Goal: Task Accomplishment & Management: Manage account settings

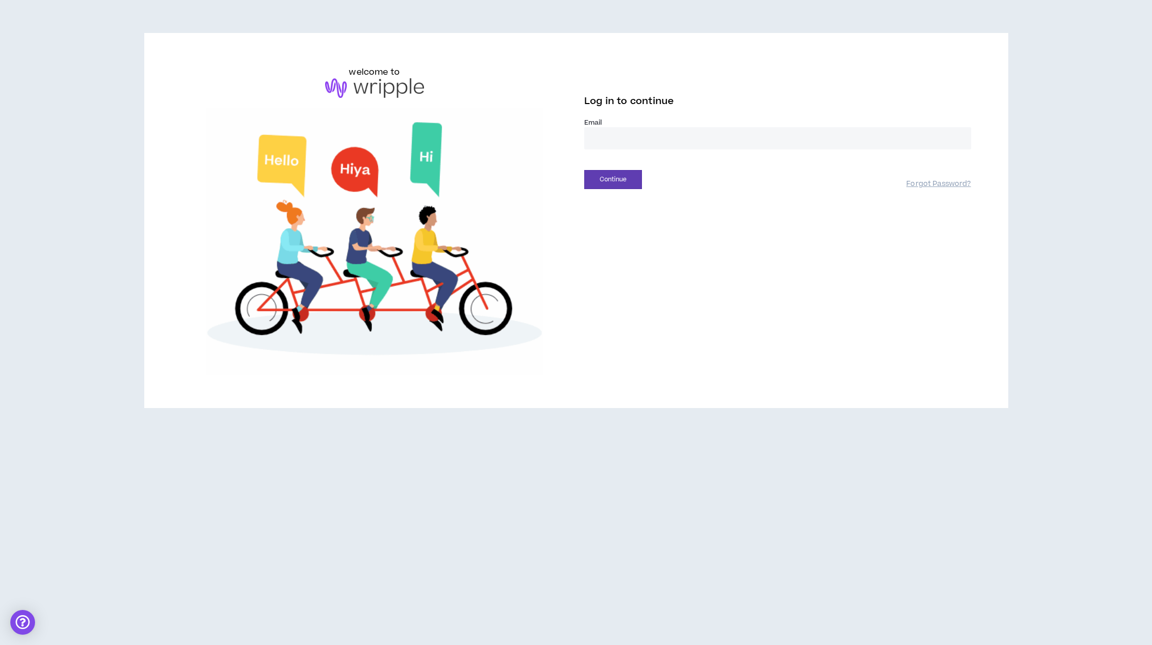
click at [602, 140] on input "email" at bounding box center [777, 138] width 387 height 22
type input "**********"
click at [600, 178] on button "Continue" at bounding box center [613, 179] width 58 height 19
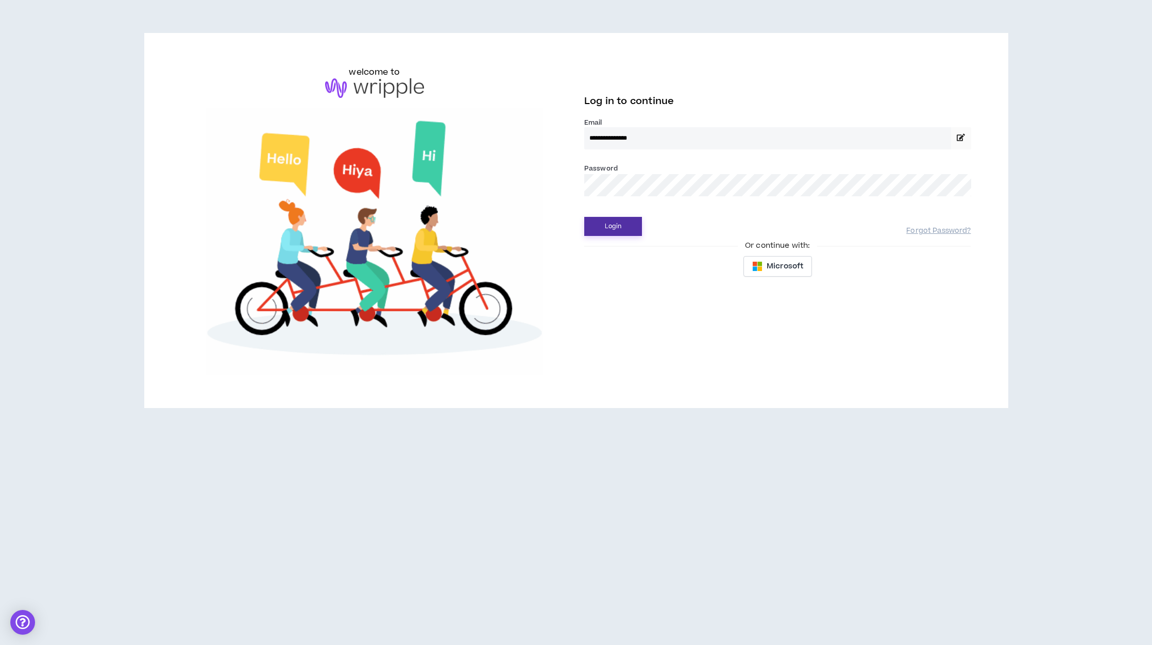
click at [604, 225] on button "Login" at bounding box center [613, 226] width 58 height 19
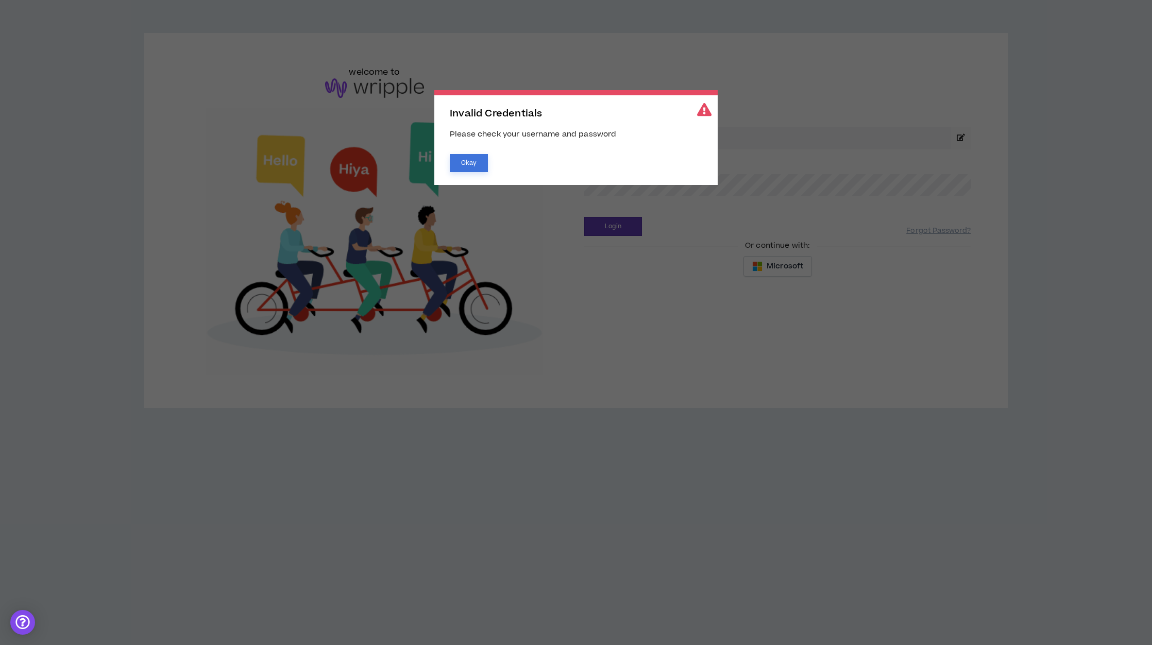
click at [476, 161] on button "Okay" at bounding box center [469, 163] width 38 height 18
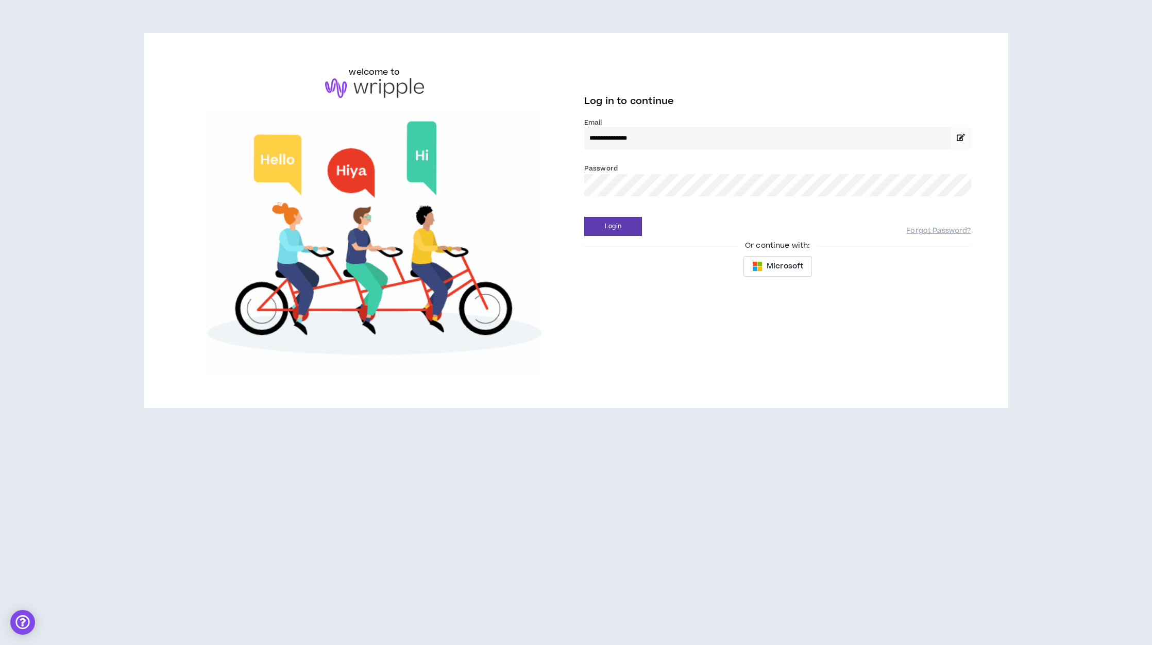
click at [560, 180] on div "**********" at bounding box center [576, 220] width 806 height 309
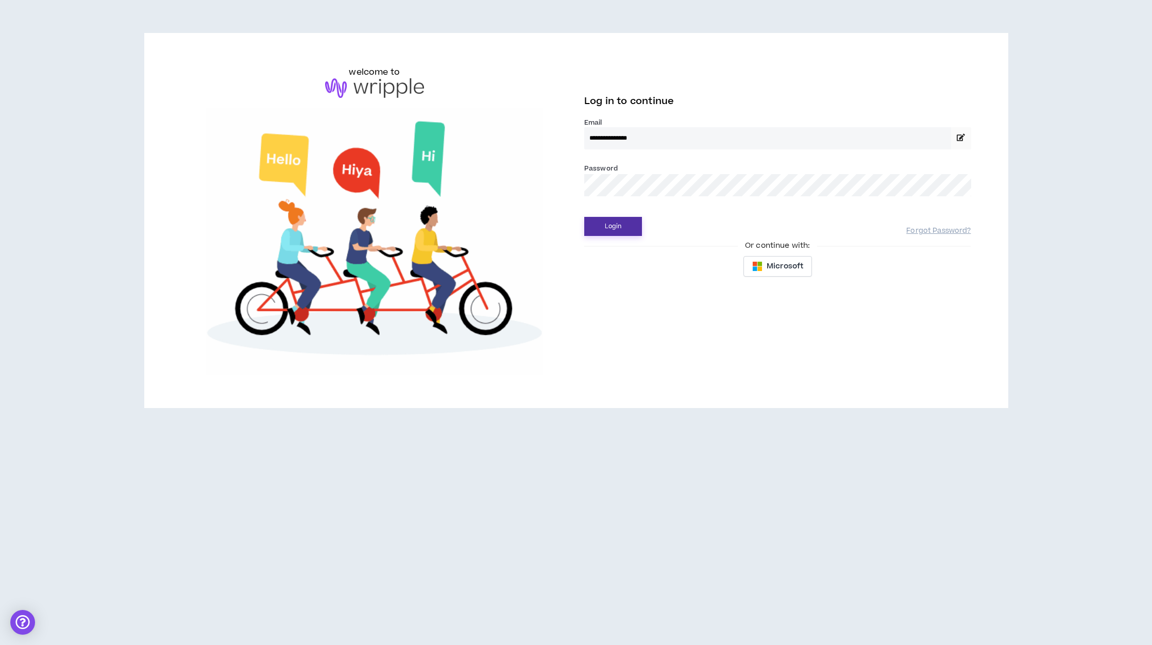
click at [614, 228] on button "Login" at bounding box center [613, 226] width 58 height 19
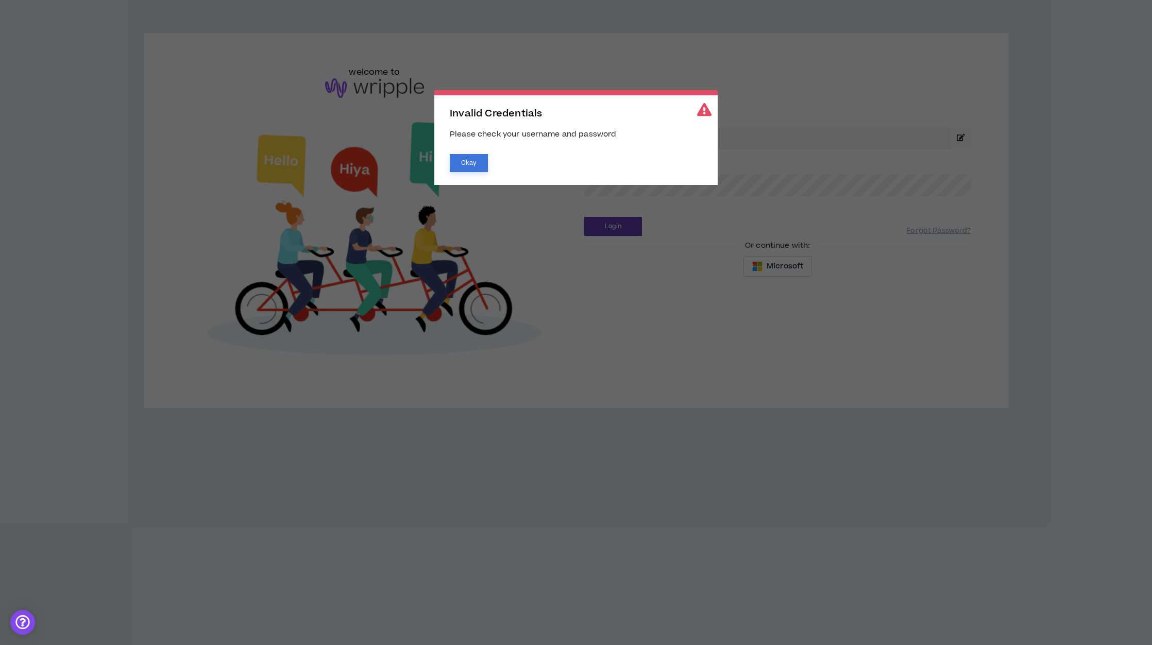
click at [472, 167] on button "Okay" at bounding box center [469, 163] width 38 height 18
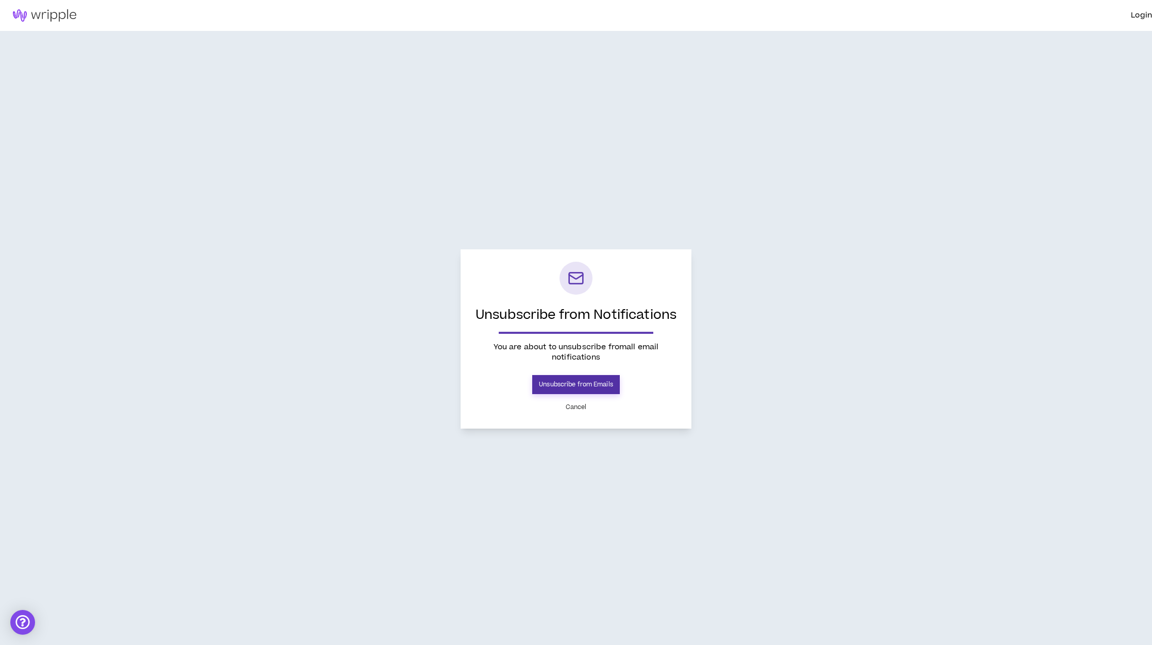
click at [577, 384] on button "Unsubscribe from Emails" at bounding box center [576, 384] width 88 height 19
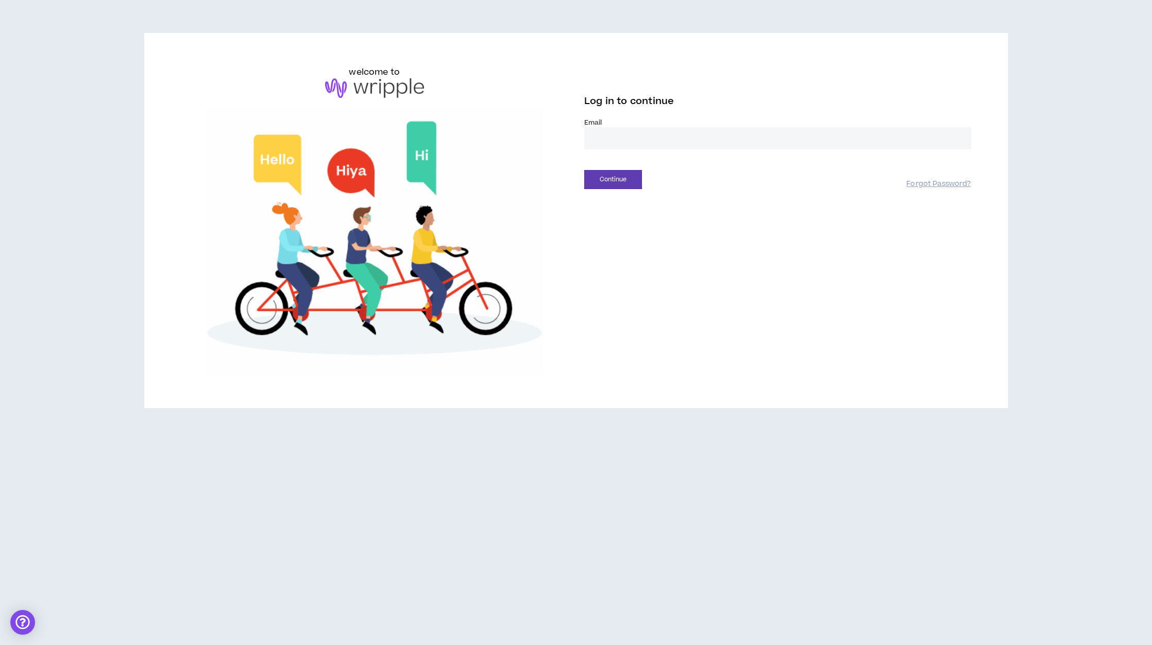
click at [634, 130] on input "email" at bounding box center [777, 138] width 387 height 22
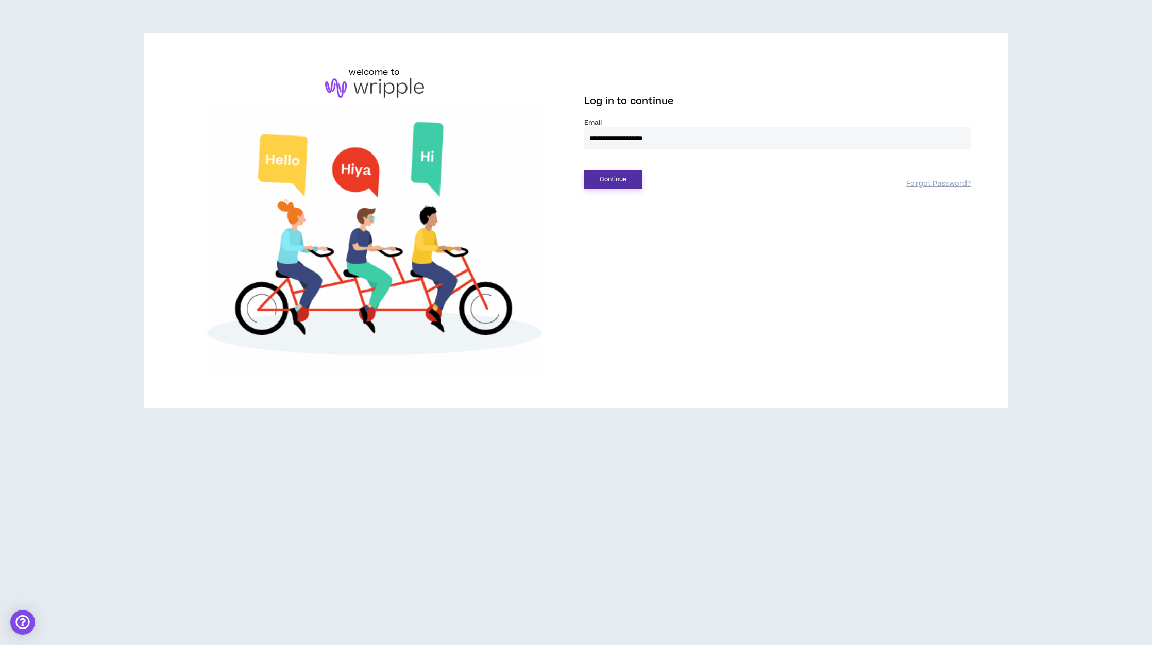
type input "**********"
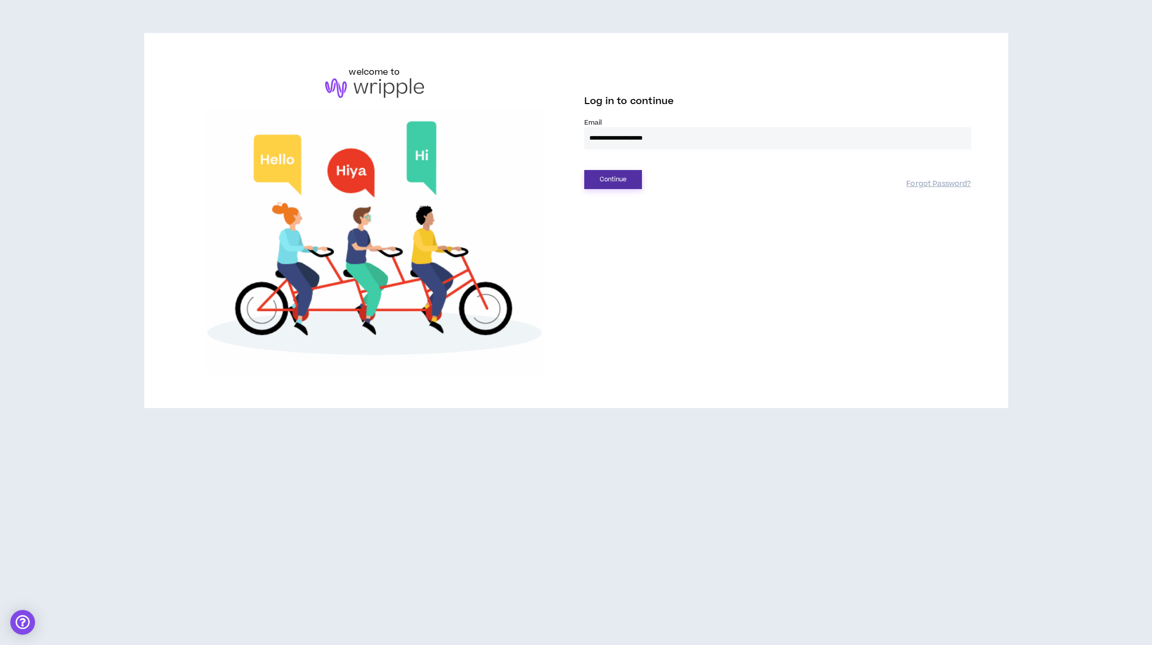
click at [615, 181] on button "Continue" at bounding box center [613, 179] width 58 height 19
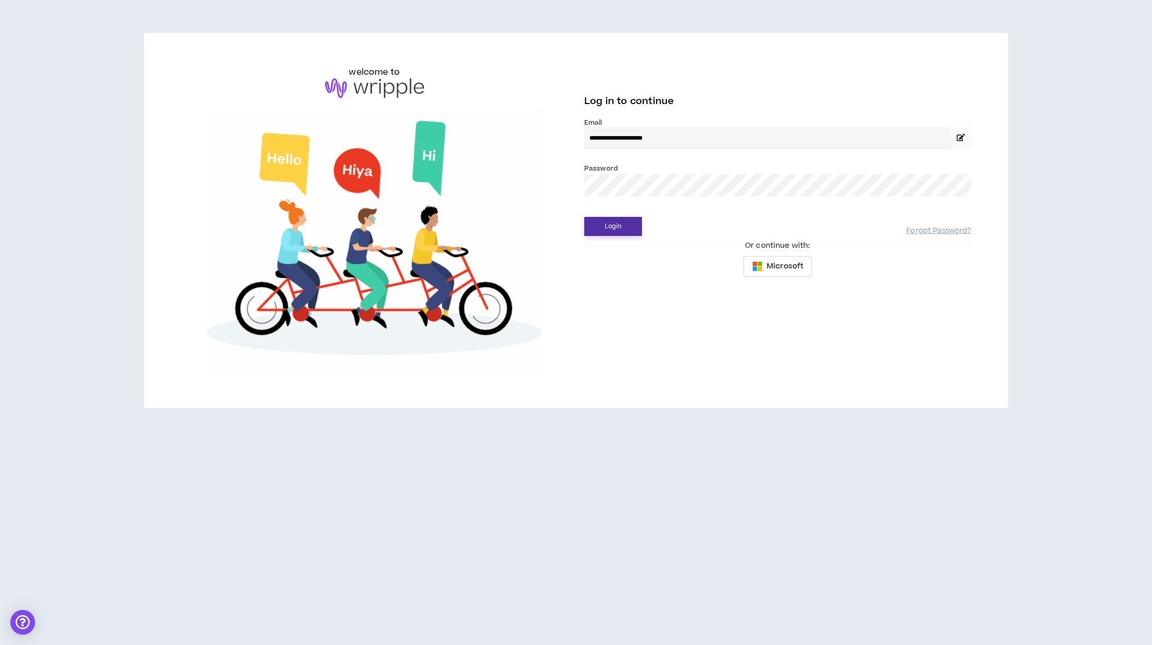
click at [617, 224] on button "Login" at bounding box center [613, 226] width 58 height 19
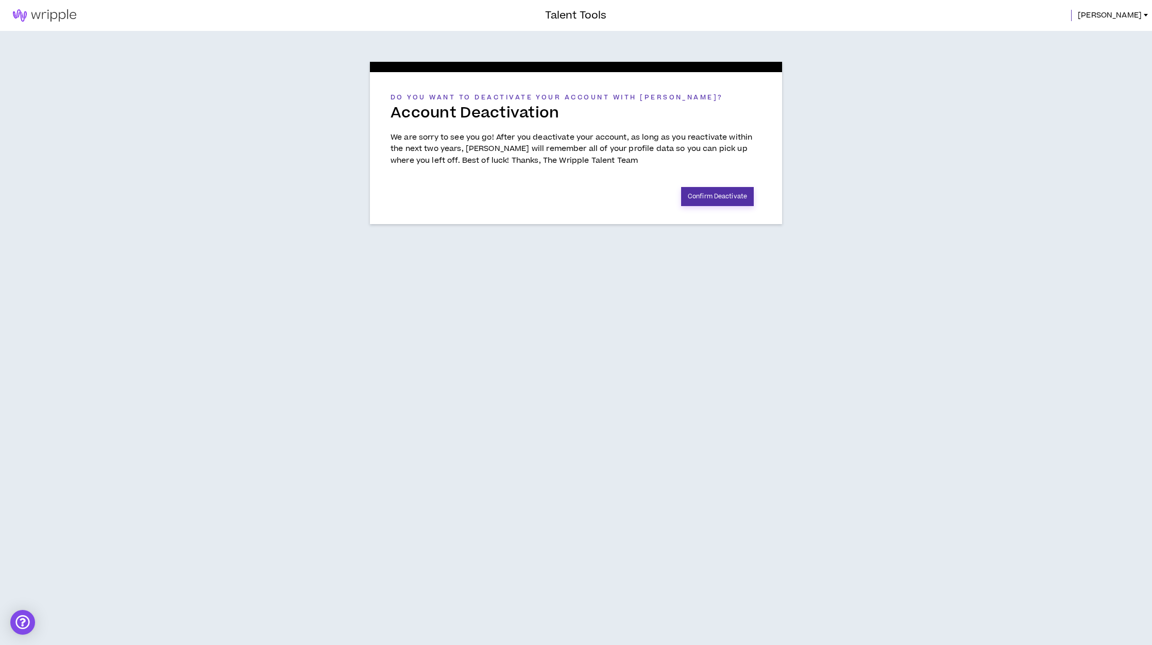
click at [724, 197] on button "Confirm Deactivate" at bounding box center [717, 196] width 73 height 19
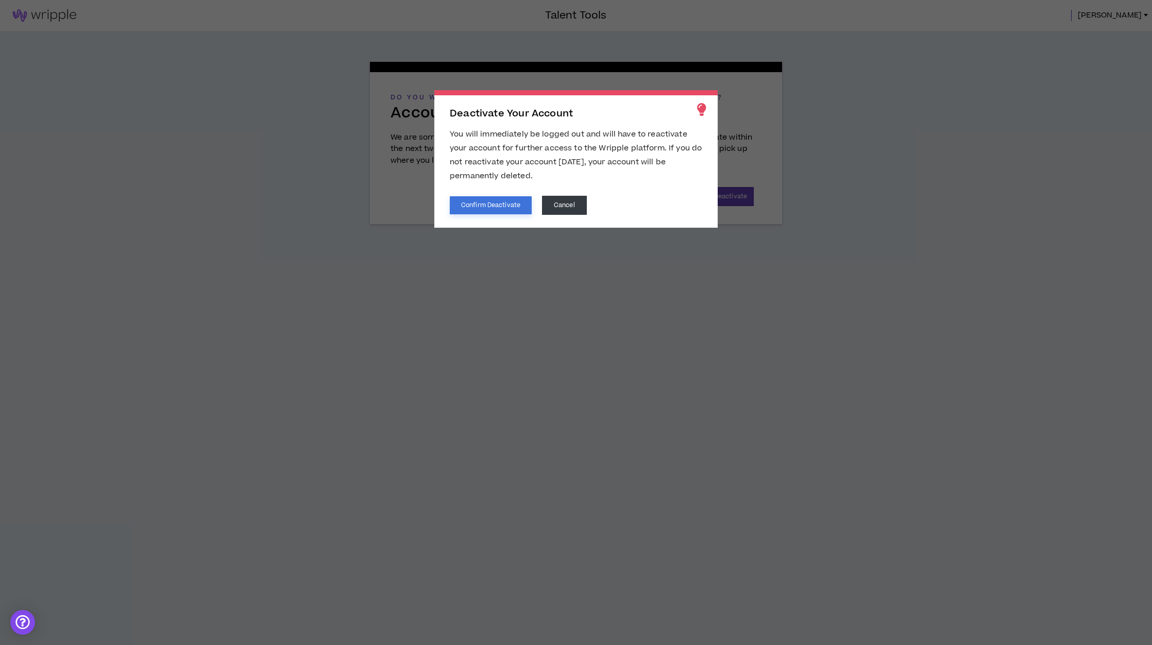
click at [514, 205] on button "Confirm Deactivate" at bounding box center [491, 205] width 82 height 18
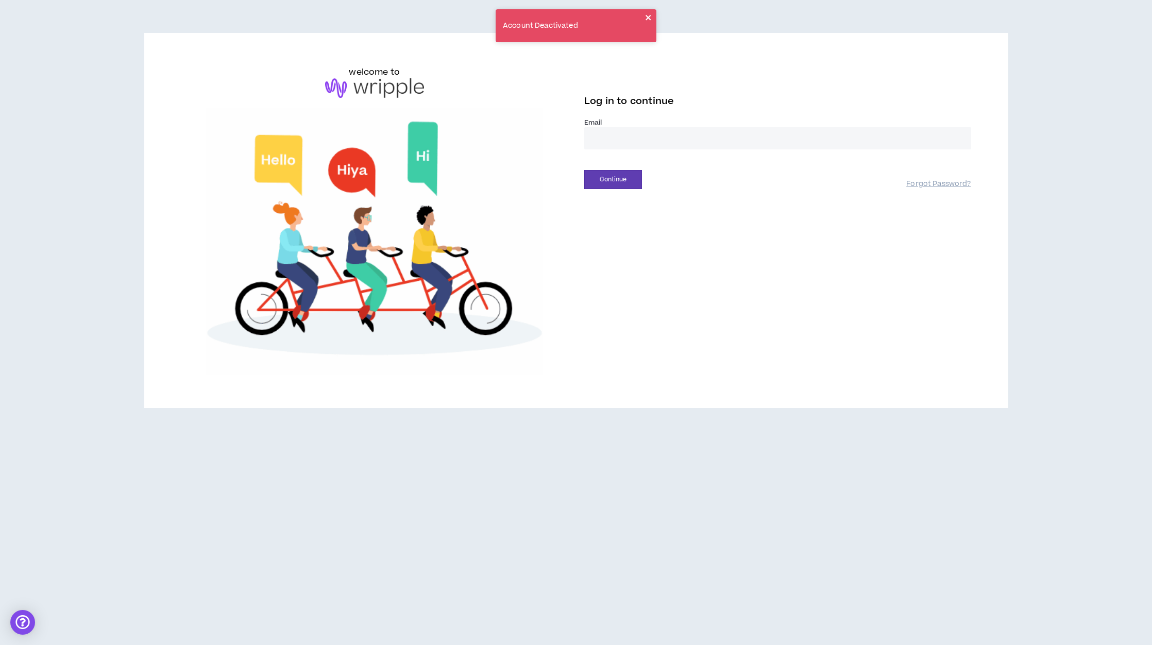
click at [648, 15] on icon "close" at bounding box center [648, 17] width 7 height 8
